Goal: Find specific page/section: Find specific page/section

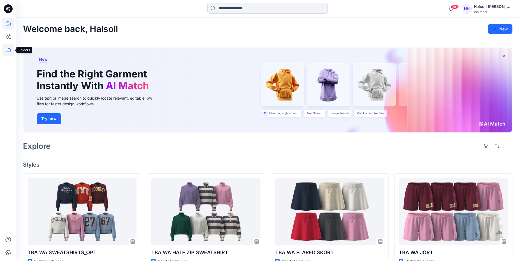
click at [8, 51] on icon at bounding box center [8, 50] width 12 height 12
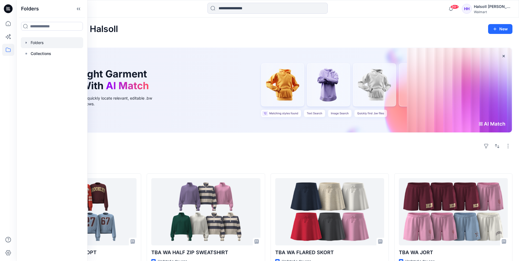
click at [50, 42] on div at bounding box center [52, 42] width 62 height 11
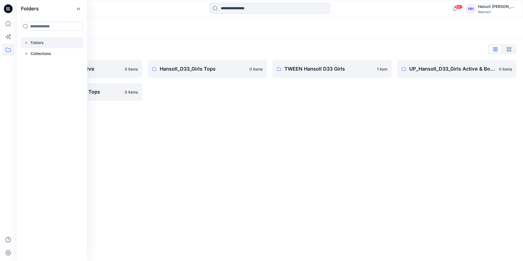
click at [297, 128] on div "Folders Folders List Hansoll_D33_Girls Active 0 items UP_Hansoll_D33_Girls Tops…" at bounding box center [269, 140] width 507 height 244
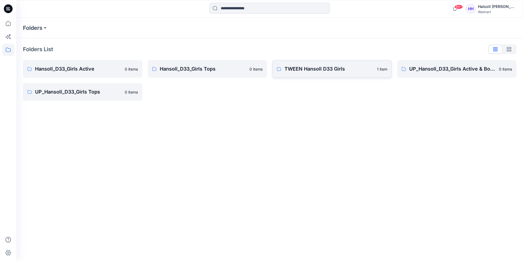
click at [301, 73] on link "TWEEN Hansoll D33 Girls 1 item" at bounding box center [332, 69] width 119 height 18
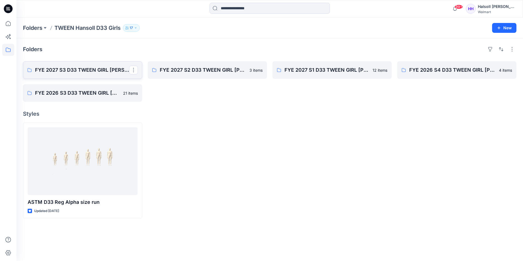
click at [91, 77] on link "FYE 2027 S3 D33 TWEEN GIRL [PERSON_NAME]" at bounding box center [82, 70] width 119 height 18
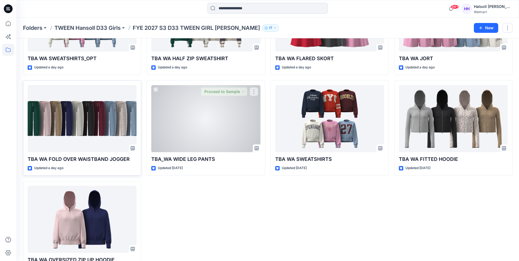
scroll to position [82, 0]
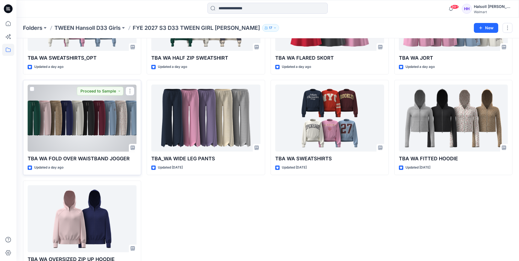
click at [81, 128] on div at bounding box center [82, 118] width 109 height 67
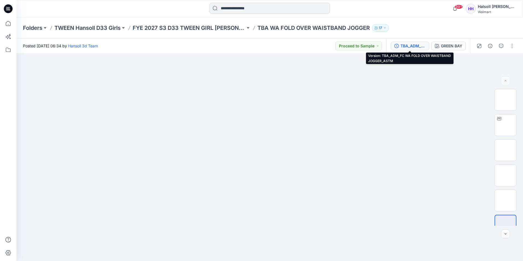
click at [421, 45] on div "TBA_ADM_FC WA FOLD OVER WAISTBAND JOGGER_ASTM" at bounding box center [413, 46] width 25 height 6
